Goal: Task Accomplishment & Management: Manage account settings

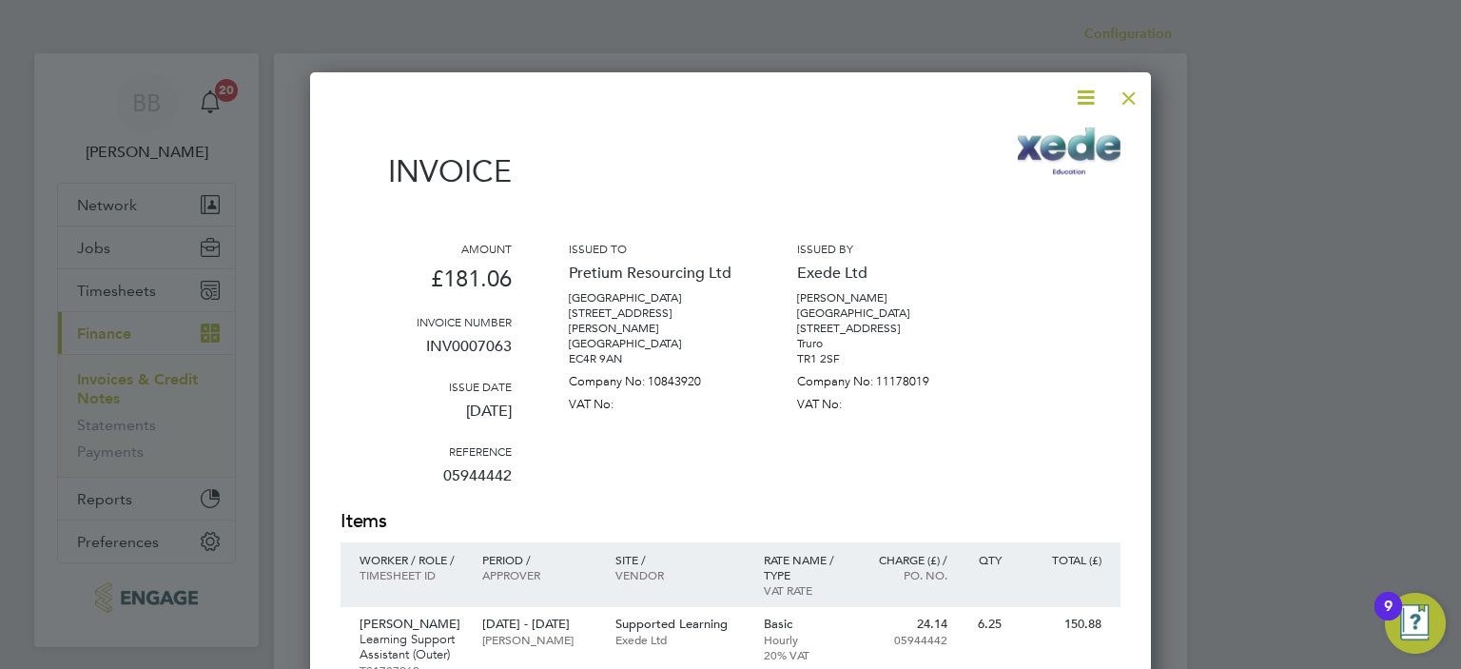
click at [1132, 106] on div at bounding box center [1129, 93] width 34 height 34
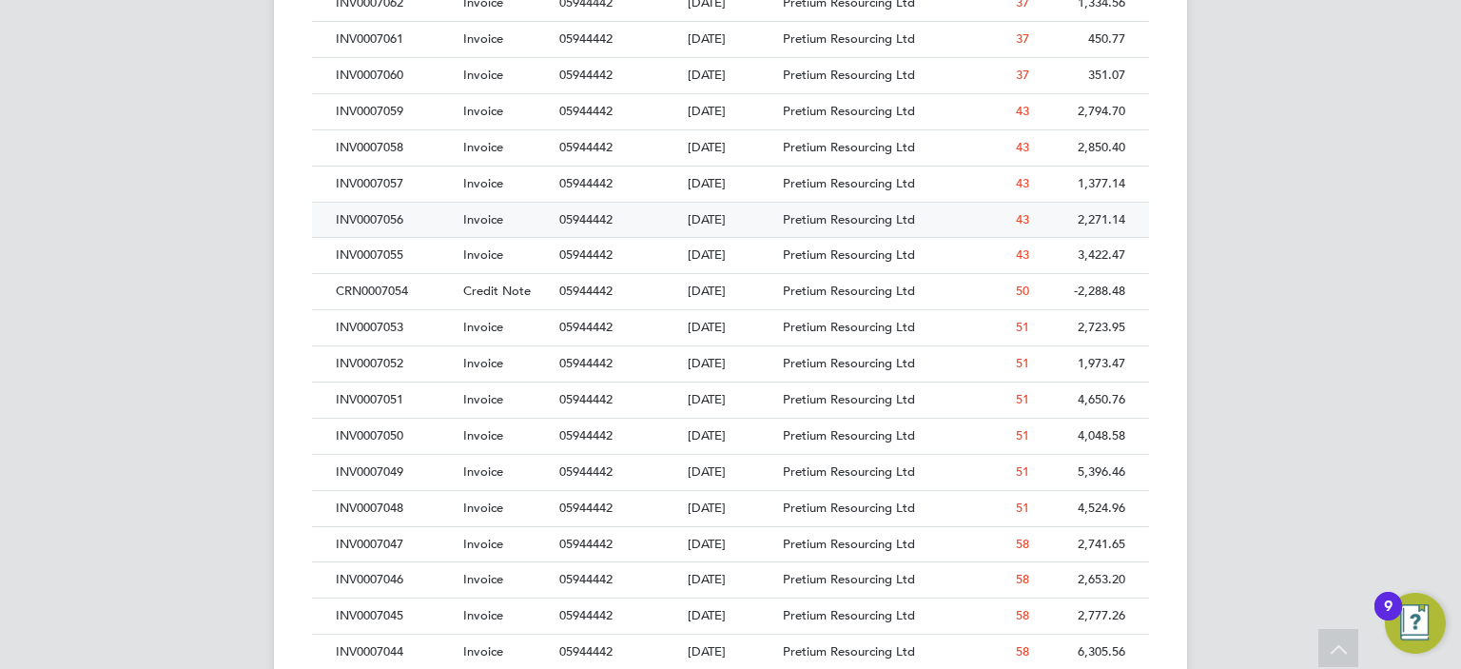
click at [422, 223] on div "INV0007056" at bounding box center [394, 220] width 127 height 35
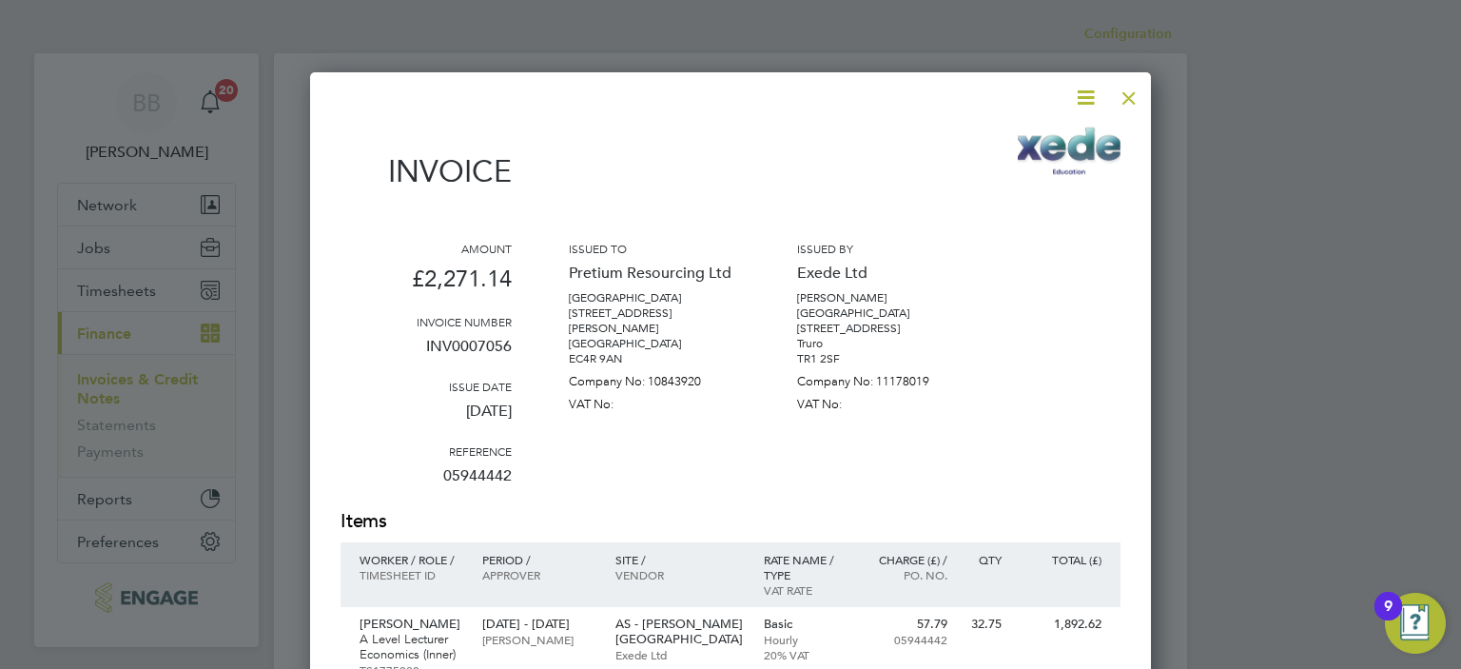
click at [1129, 105] on div at bounding box center [1129, 93] width 34 height 34
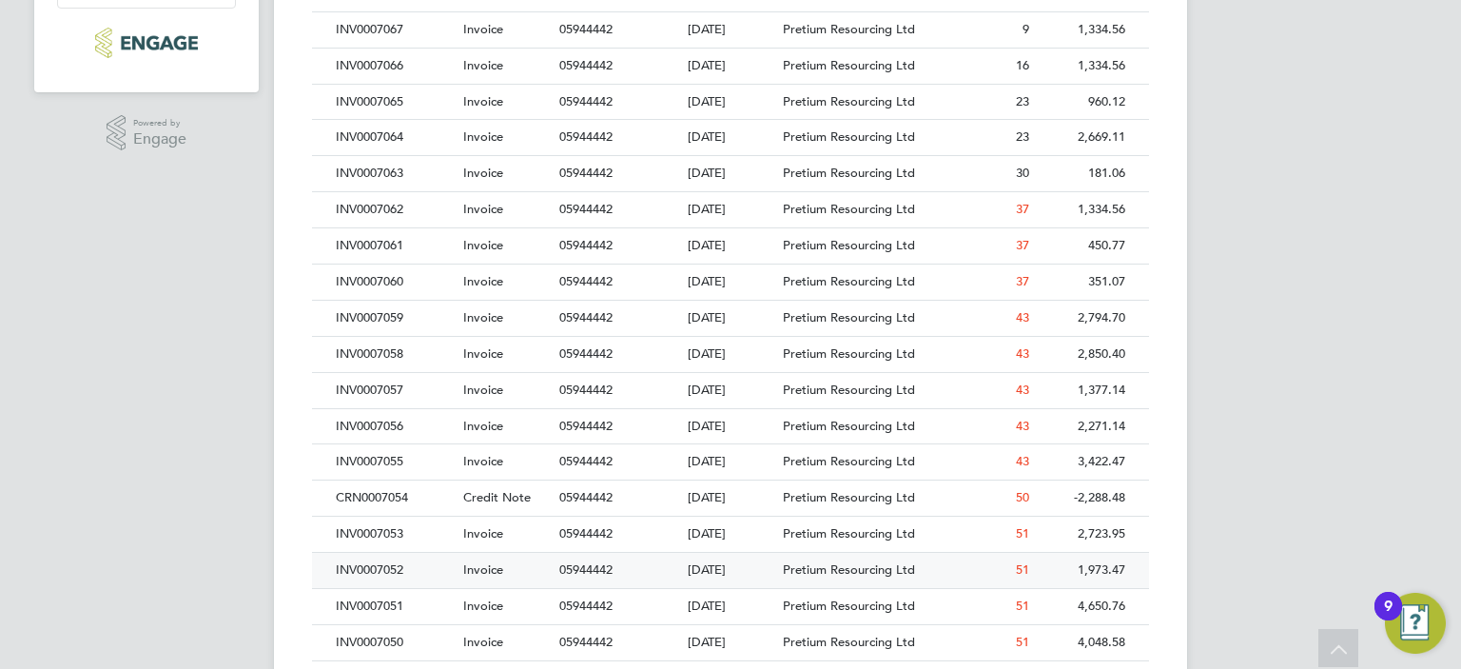
scroll to position [666, 0]
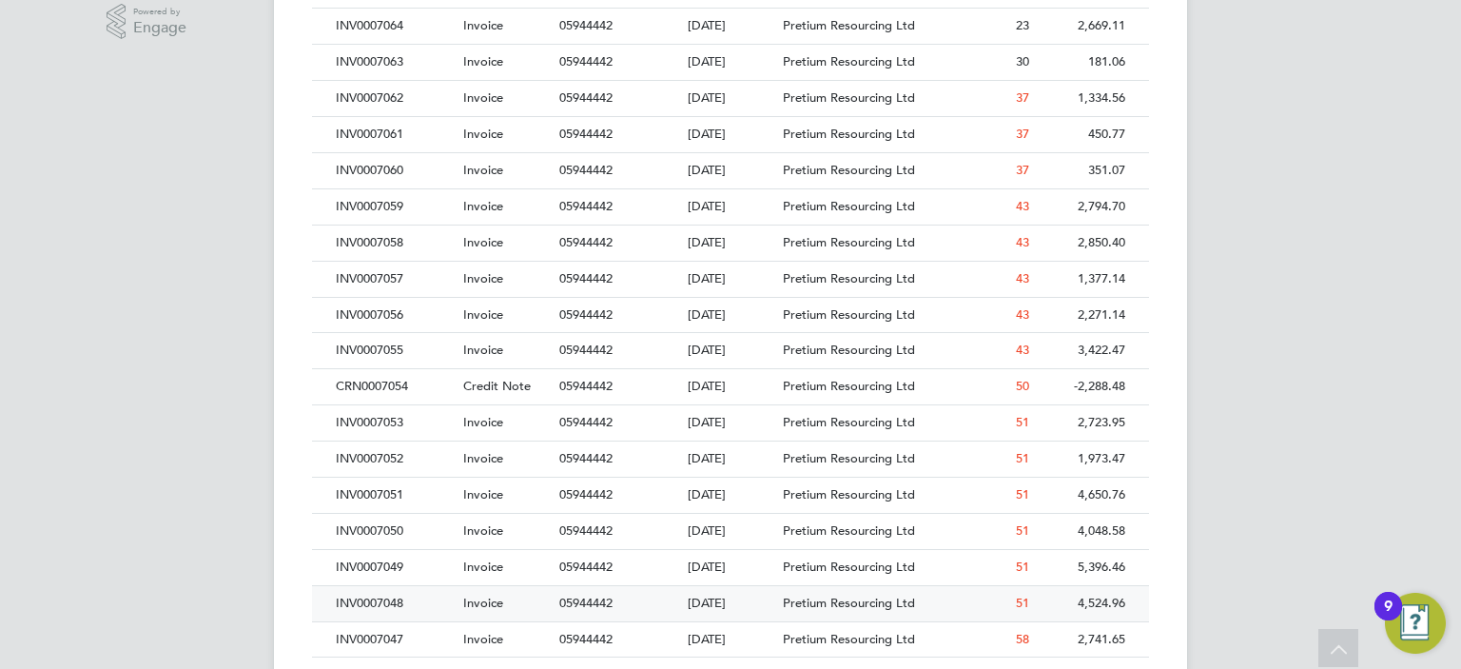
click at [428, 605] on div "INV0007048" at bounding box center [394, 603] width 127 height 35
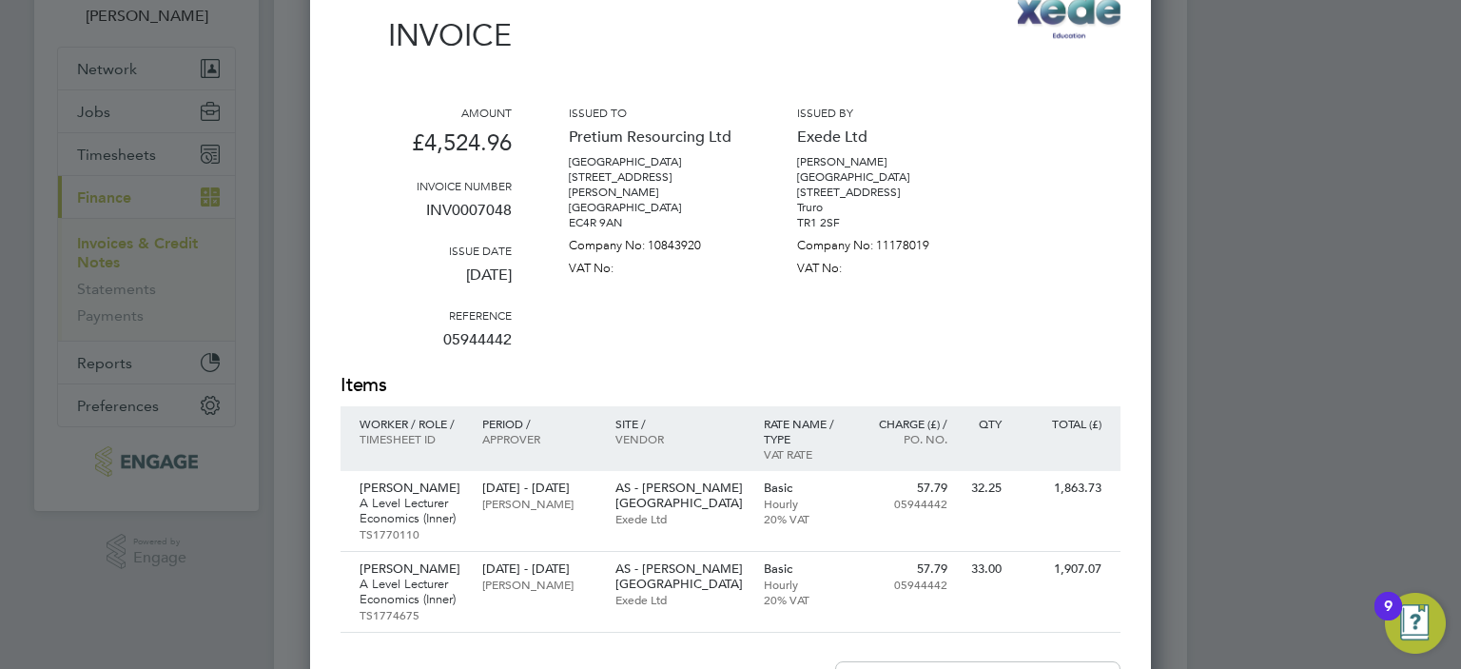
scroll to position [285, 0]
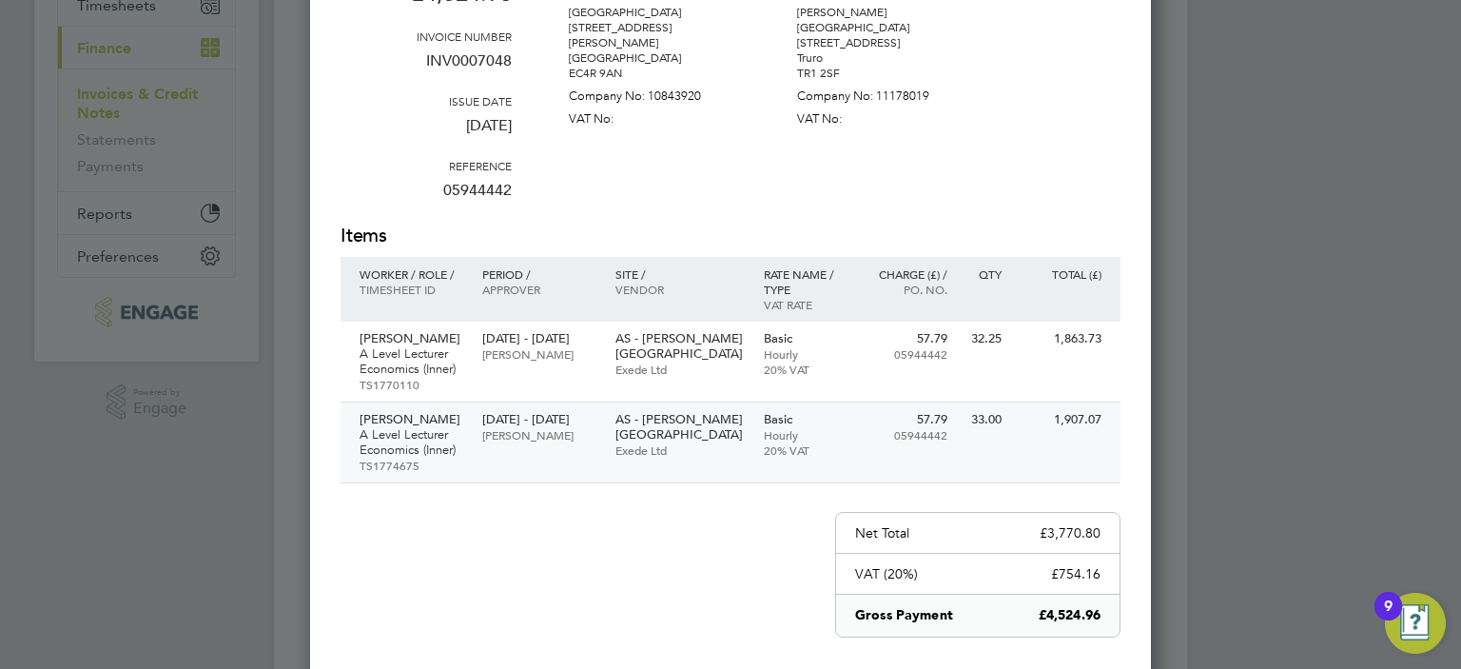
click at [635, 456] on div "[PERSON_NAME] A Level Lecturer Economics (Inner) TS1774675 [DATE] - [DATE] [PER…" at bounding box center [731, 442] width 780 height 81
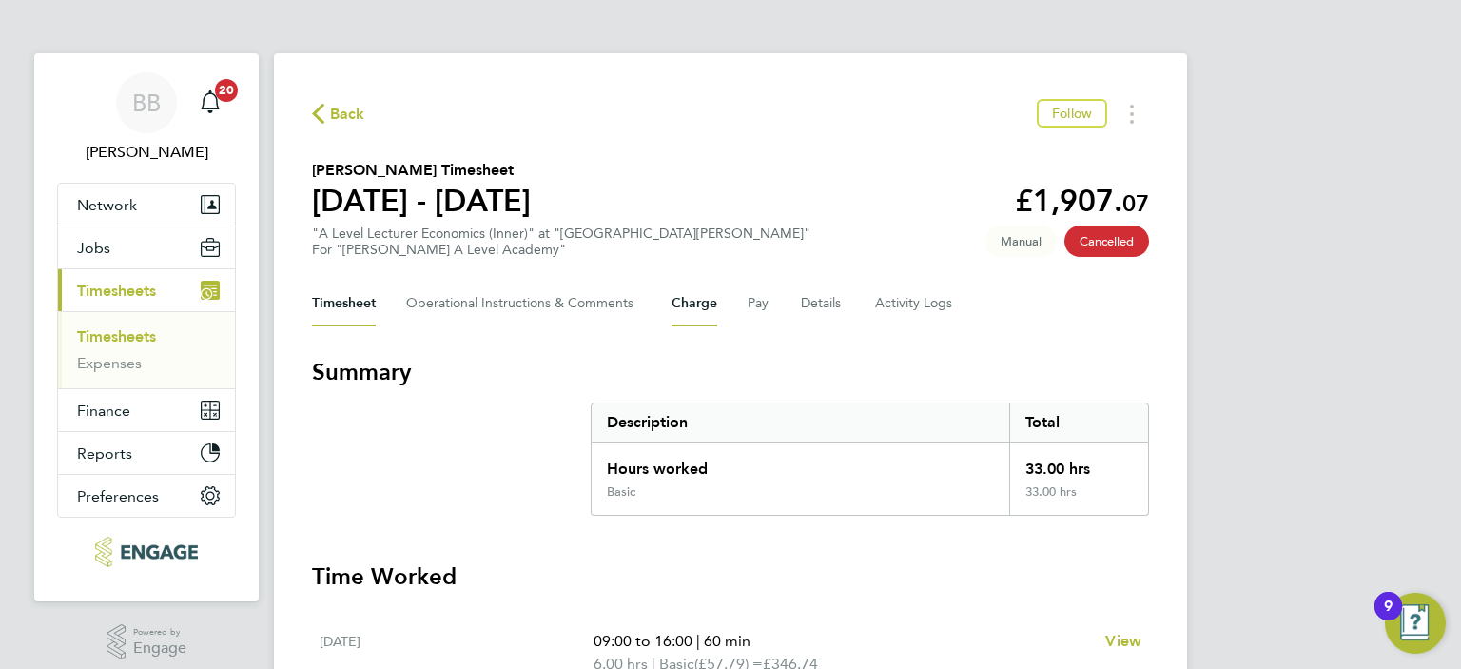
click at [700, 303] on button "Charge" at bounding box center [695, 304] width 46 height 46
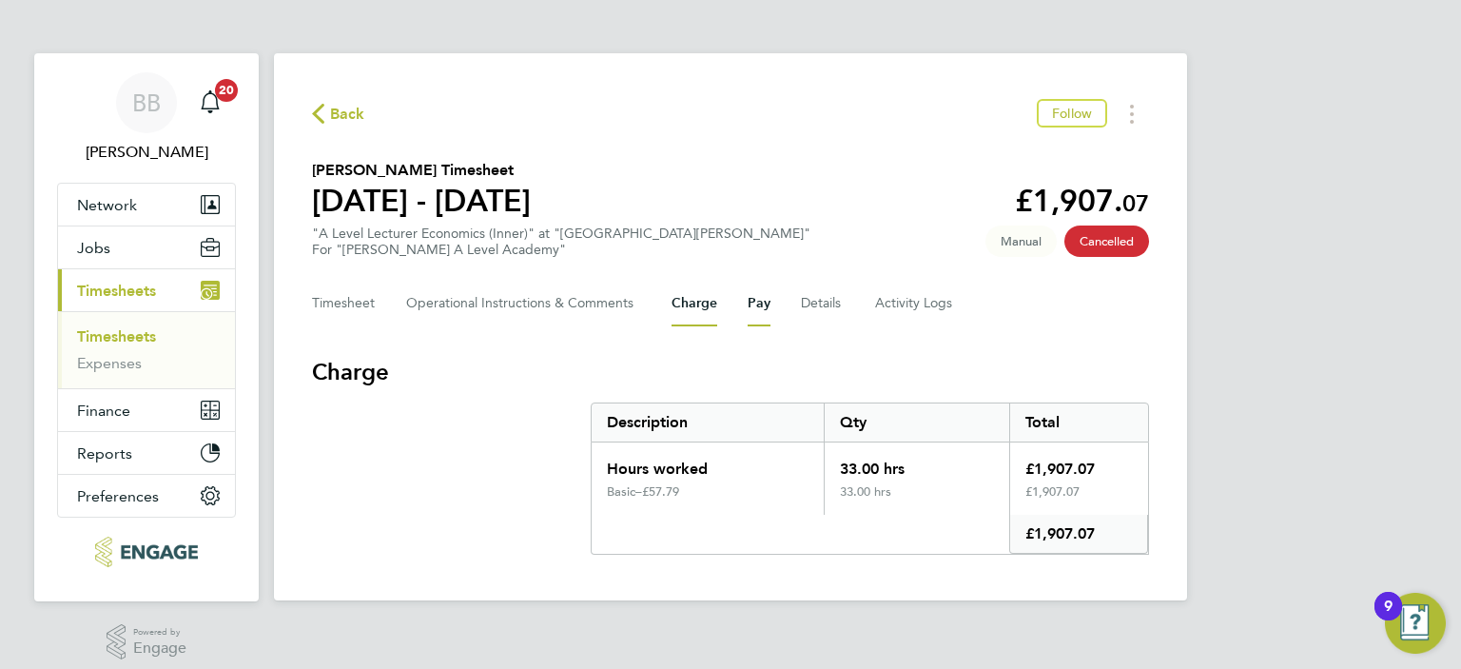
click at [764, 312] on button "Pay" at bounding box center [759, 304] width 23 height 46
click at [682, 309] on button "Charge" at bounding box center [695, 304] width 46 height 46
